Goal: Task Accomplishment & Management: Use online tool/utility

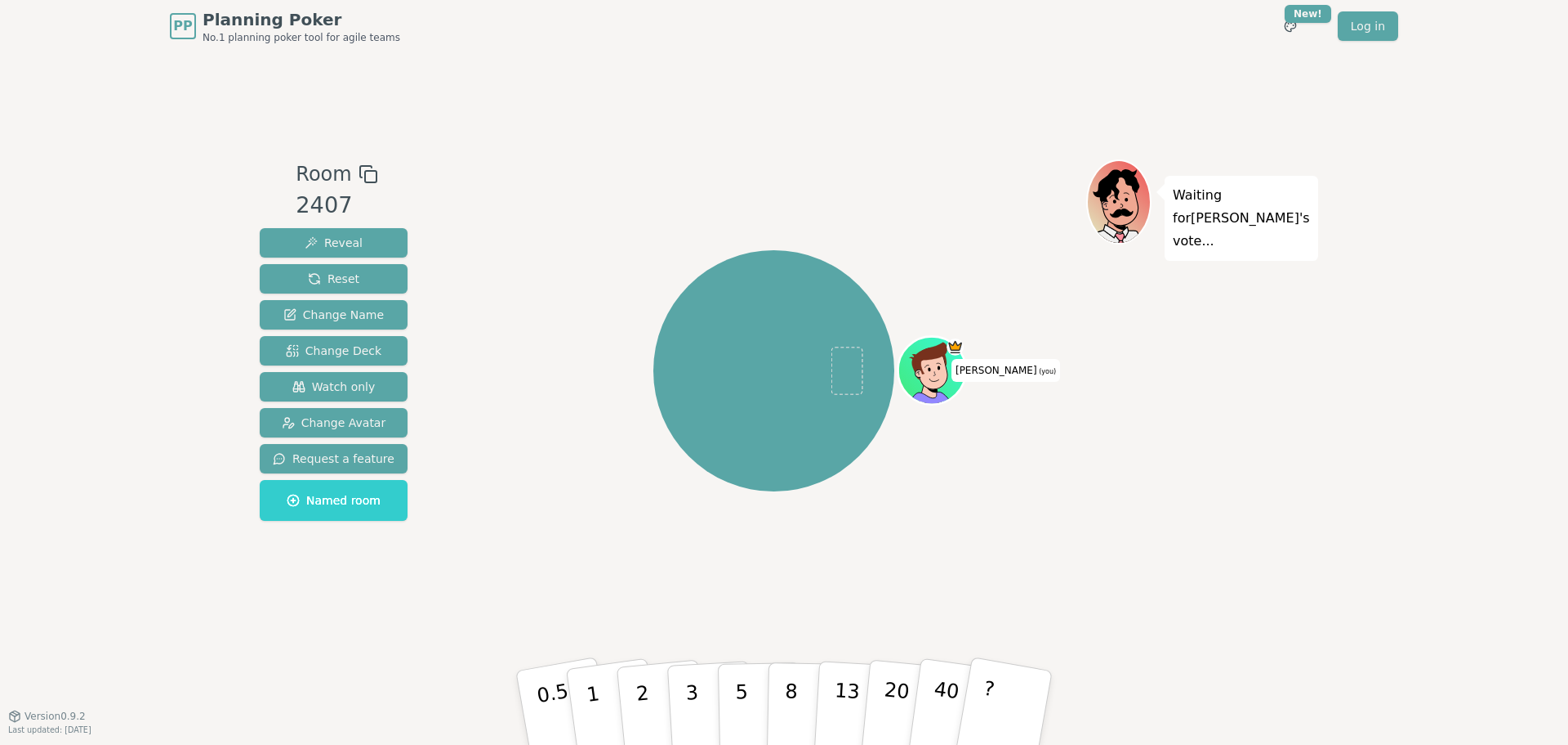
click at [1280, 316] on div "Waiting for [PERSON_NAME] 's vote..." at bounding box center [1201, 384] width 229 height 450
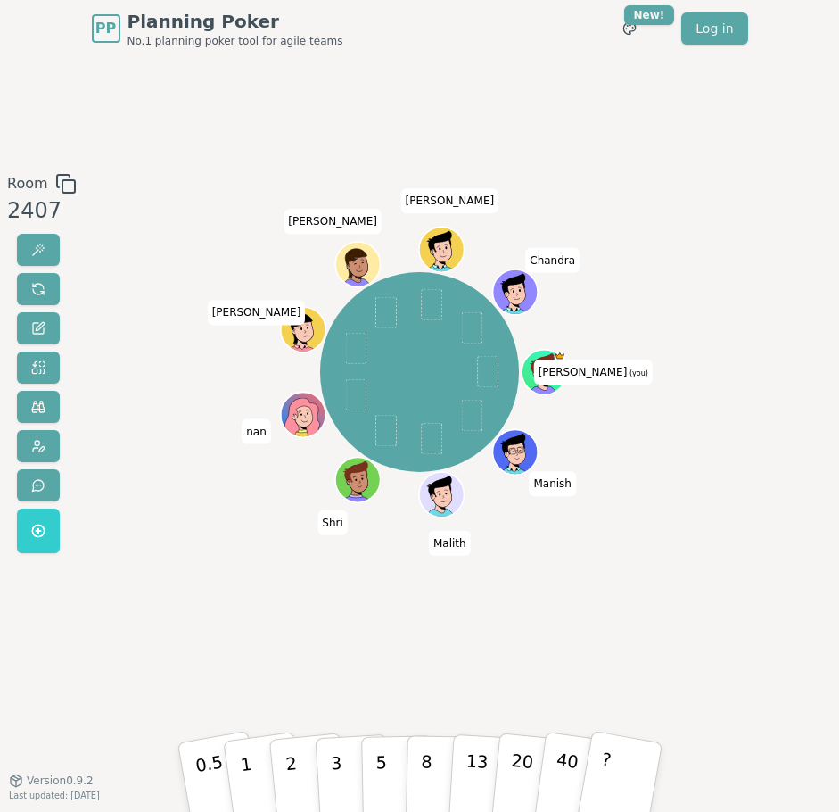
click at [716, 564] on div "Room 2407 [PERSON_NAME] (you) [PERSON_NAME] Shri nan [PERSON_NAME] [PERSON_NAME…" at bounding box center [419, 418] width 839 height 491
click at [536, 617] on div "[PERSON_NAME] (you) [PERSON_NAME] Shri nan [PERSON_NAME] [PERSON_NAME] [PERSON_…" at bounding box center [420, 418] width 452 height 491
click at [335, 752] on p "3" at bounding box center [336, 777] width 15 height 79
click at [654, 683] on div "Room 2407 [PERSON_NAME] (you) [PERSON_NAME] Shri nan [PERSON_NAME] [PERSON_NAME…" at bounding box center [419, 418] width 839 height 722
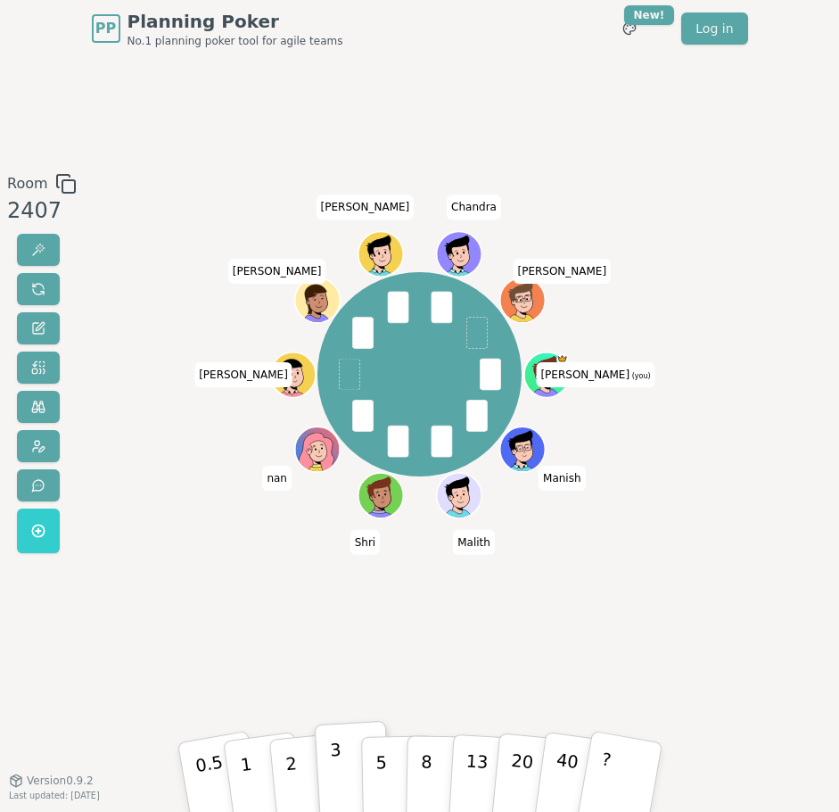
click at [685, 590] on div "Room 2407 [PERSON_NAME] (you) [PERSON_NAME] Shri nan [PERSON_NAME] [PERSON_NAME…" at bounding box center [419, 418] width 839 height 491
click at [673, 590] on div "Room 2407 [PERSON_NAME] (you) [PERSON_NAME] Shri nan [PERSON_NAME] [PERSON_NAME…" at bounding box center [419, 418] width 839 height 491
click at [41, 245] on span at bounding box center [38, 250] width 14 height 14
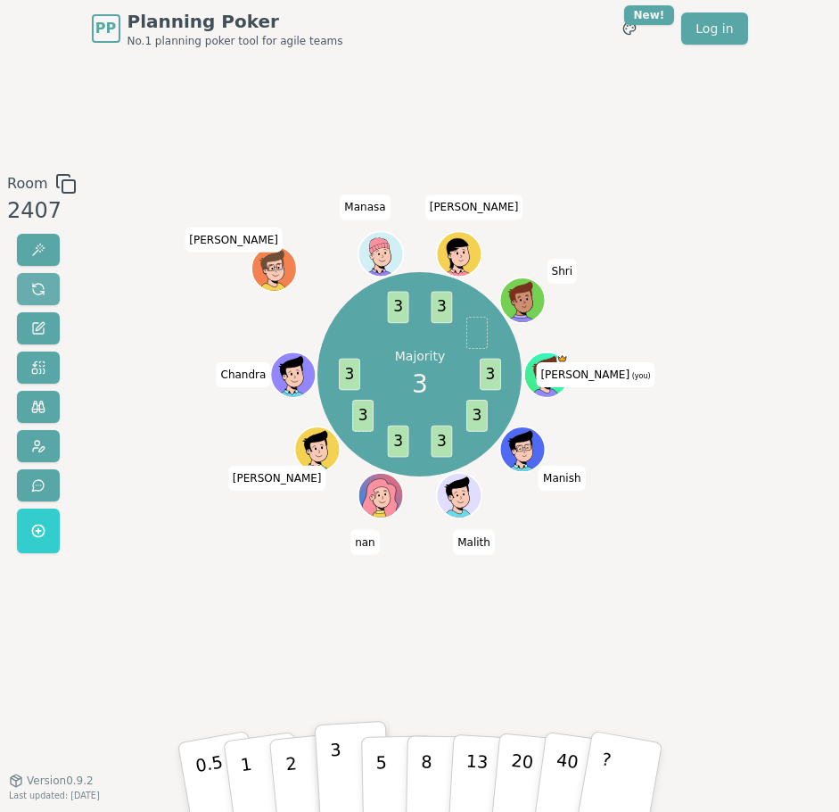
drag, startPoint x: 35, startPoint y: 291, endPoint x: 57, endPoint y: 302, distance: 25.1
click at [35, 291] on span at bounding box center [38, 289] width 14 height 14
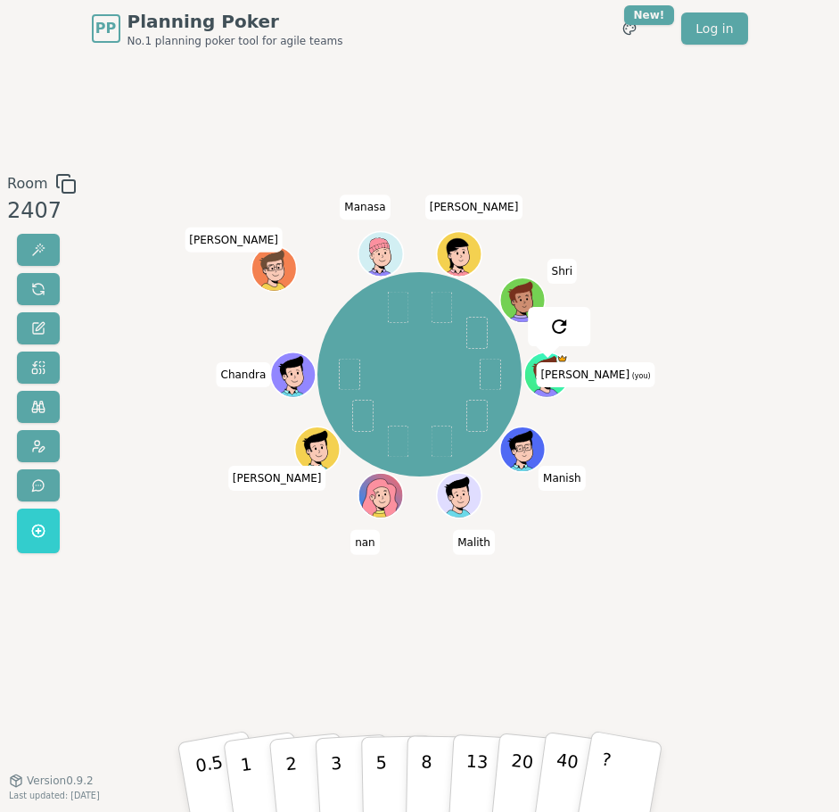
click at [273, 631] on div "[PERSON_NAME] (you) [PERSON_NAME] [PERSON_NAME] [PERSON_NAME] [PERSON_NAME] Shri" at bounding box center [420, 418] width 452 height 491
click at [273, 630] on div "[PERSON_NAME] (you) [PERSON_NAME] [PERSON_NAME] [PERSON_NAME] [PERSON_NAME] Shri" at bounding box center [420, 418] width 452 height 491
click at [260, 596] on div "[PERSON_NAME] (you) [PERSON_NAME] [PERSON_NAME] [PERSON_NAME] [PERSON_NAME] Shri" at bounding box center [420, 418] width 452 height 491
click at [688, 610] on div "Room 2407 [PERSON_NAME] (you) [PERSON_NAME] [PERSON_NAME] [PERSON_NAME] [PERSON…" at bounding box center [419, 418] width 839 height 491
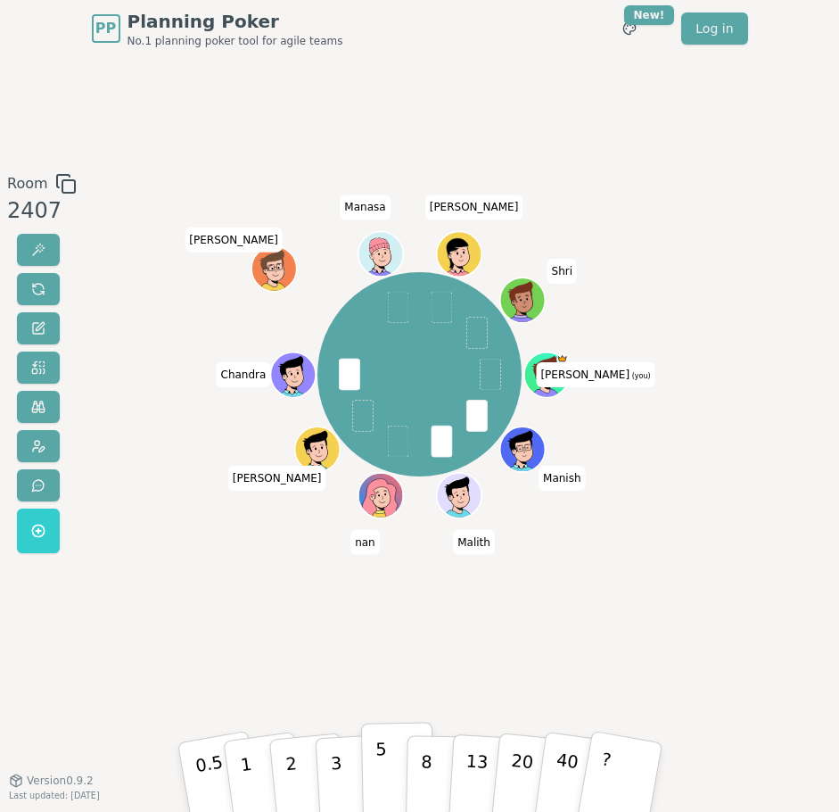
click at [384, 755] on p "5" at bounding box center [381, 776] width 12 height 78
click at [725, 656] on div "Room 2407 [PERSON_NAME] (you) [PERSON_NAME] [PERSON_NAME] [PERSON_NAME] [PERSON…" at bounding box center [419, 418] width 839 height 491
click at [622, 649] on div "[PERSON_NAME] (you) [PERSON_NAME] [PERSON_NAME] [PERSON_NAME] [PERSON_NAME] Shri" at bounding box center [420, 418] width 452 height 491
click at [37, 237] on button at bounding box center [38, 250] width 43 height 32
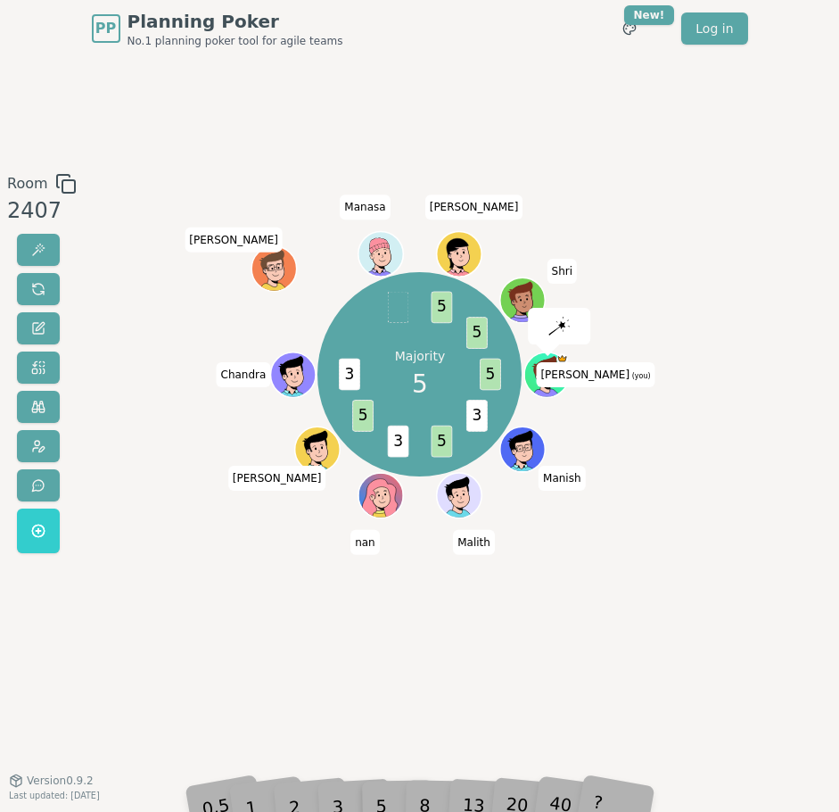
click at [700, 576] on div "Room 2407 Majority 5 5 3 5 3 5 3 5 5 [PERSON_NAME] (you) [PERSON_NAME] [PERSON_…" at bounding box center [419, 418] width 839 height 491
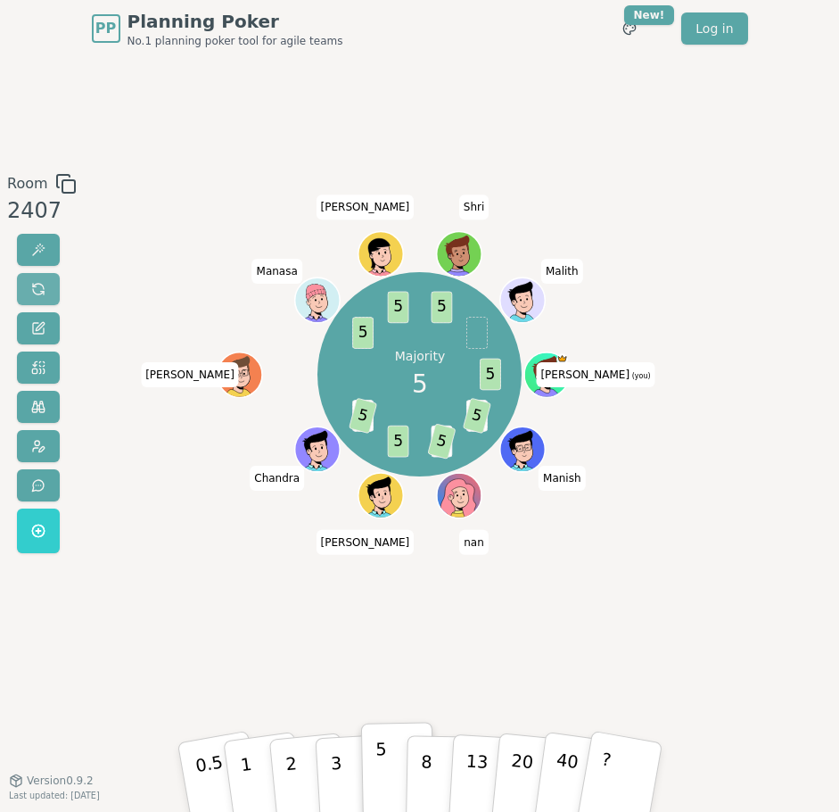
click at [46, 285] on button at bounding box center [38, 289] width 43 height 32
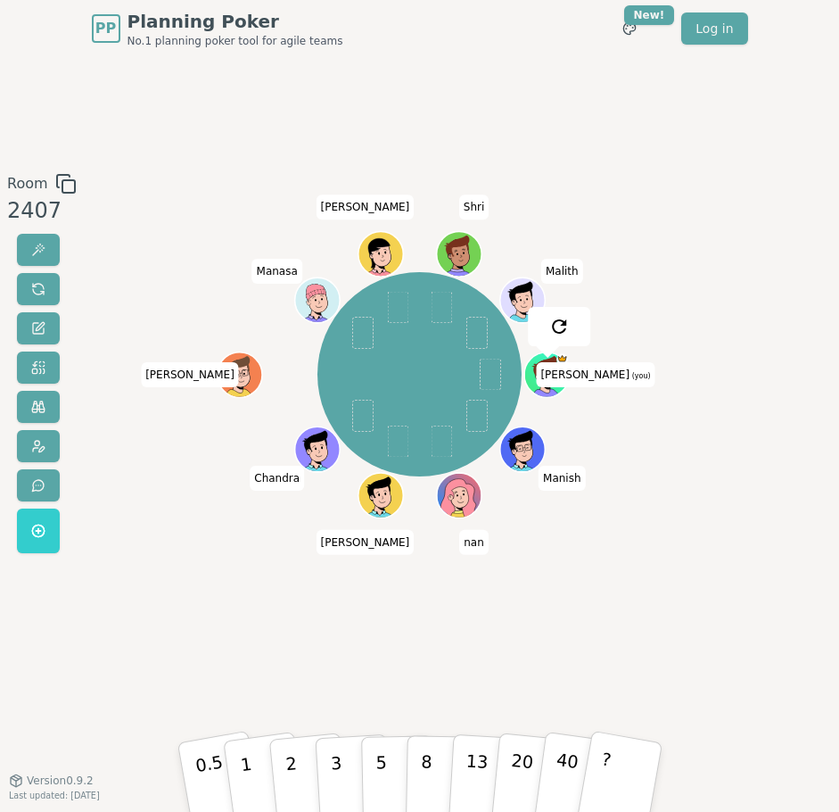
click at [360, 619] on div "[PERSON_NAME] (you) Manish [PERSON_NAME] [PERSON_NAME] [PERSON_NAME] Shri Malith" at bounding box center [420, 418] width 452 height 491
click at [470, 627] on div "[PERSON_NAME] (you) Manish [PERSON_NAME] [PERSON_NAME] [PERSON_NAME] Shri Malith" at bounding box center [420, 418] width 452 height 491
click at [348, 766] on button "3" at bounding box center [353, 776] width 78 height 111
click at [623, 677] on div "Room 2407 [PERSON_NAME] (you) Manish [PERSON_NAME] [PERSON_NAME] [PERSON_NAME] …" at bounding box center [419, 418] width 839 height 722
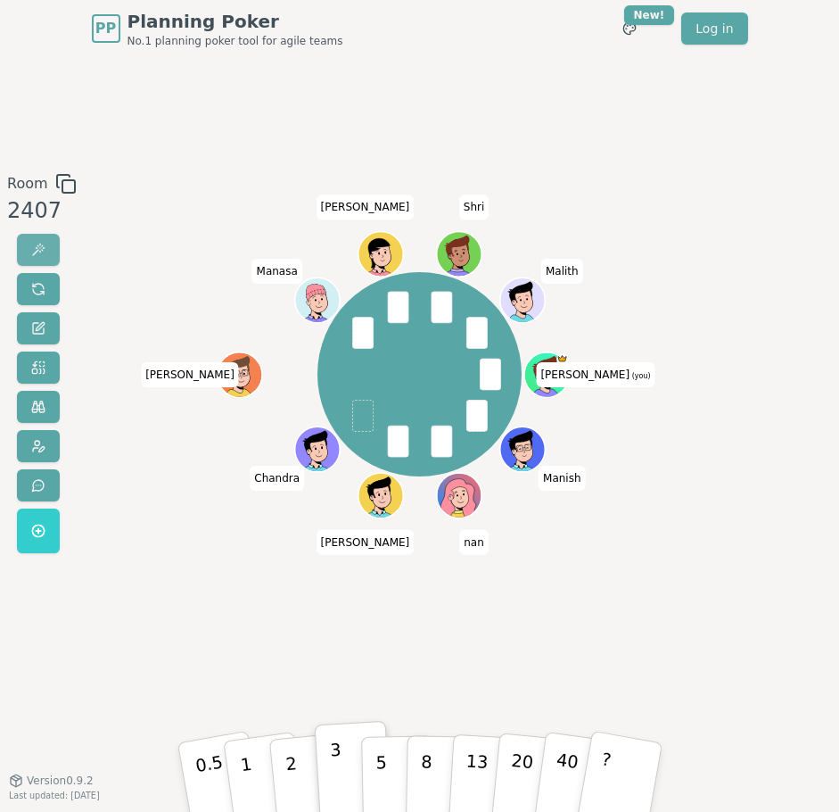
click at [37, 243] on span at bounding box center [38, 250] width 14 height 14
